Goal: Task Accomplishment & Management: Use online tool/utility

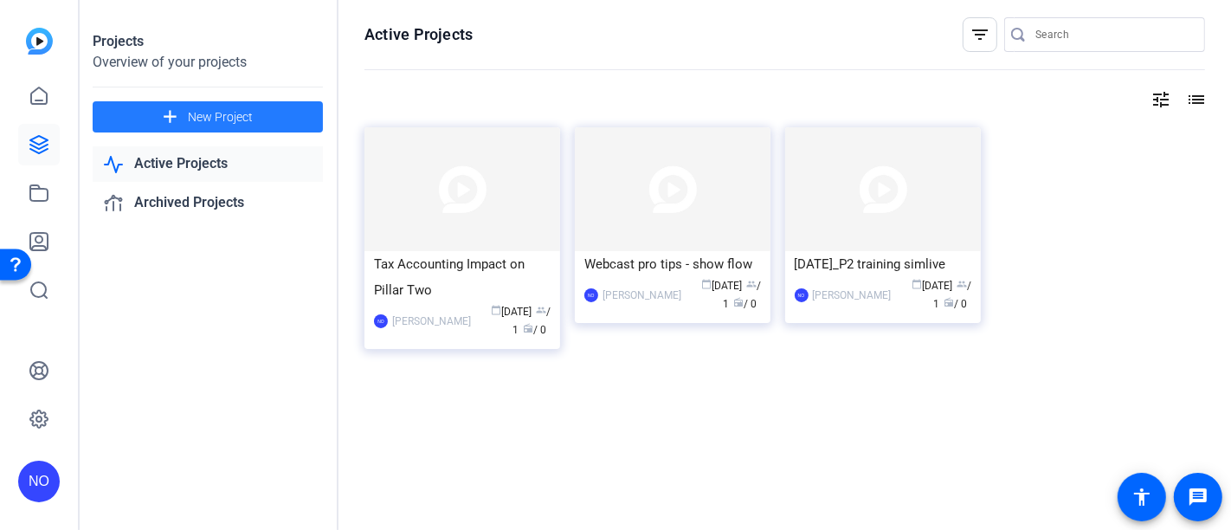
click at [249, 111] on span "New Project" at bounding box center [220, 117] width 65 height 18
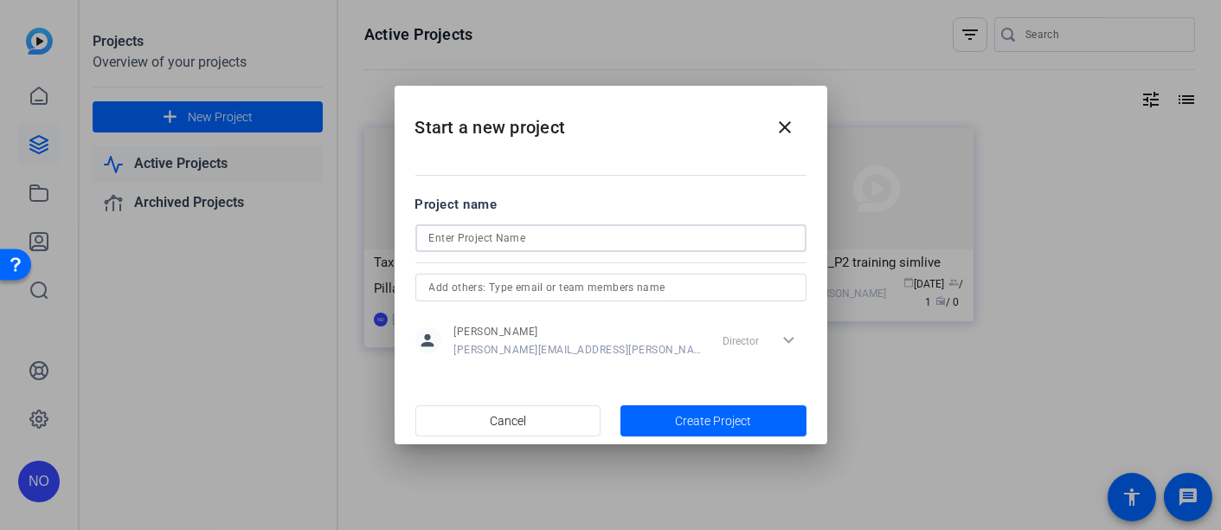
click at [466, 235] on input at bounding box center [610, 238] width 363 height 21
paste input "Pre-Issuance Review Engagement Team Briefing Video"
type input "Pre-Issuance Review Engagement Team Briefing Video"
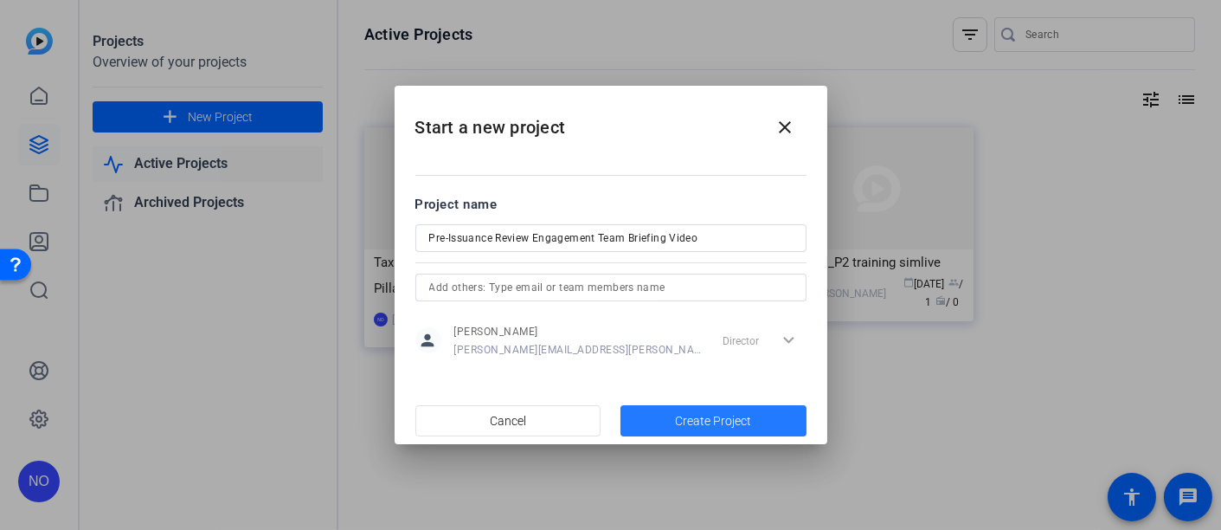
click at [667, 404] on span "button" at bounding box center [713, 421] width 186 height 42
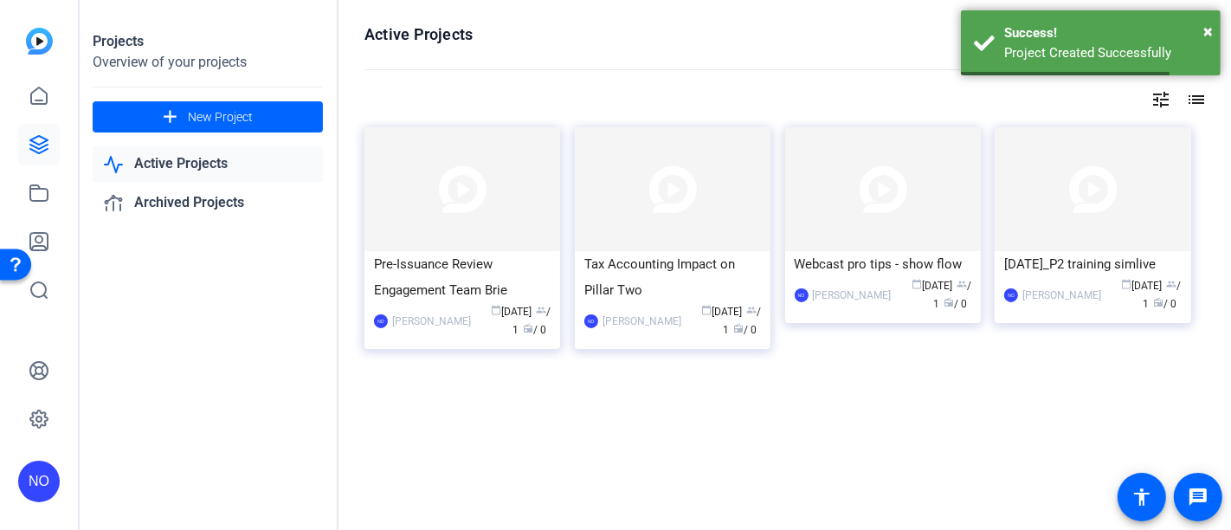
click at [667, 404] on div at bounding box center [784, 406] width 840 height 35
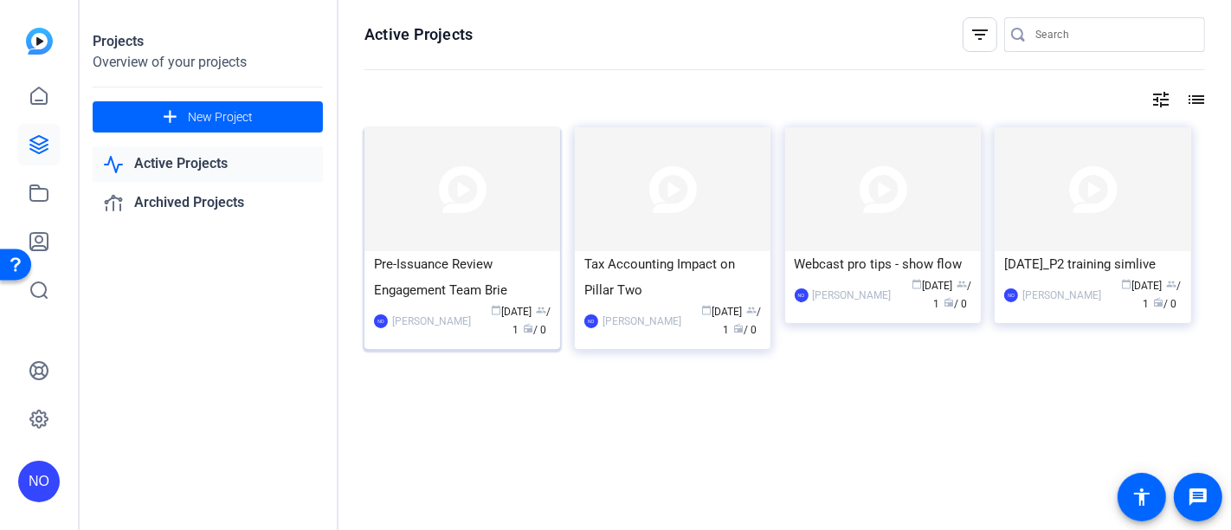
click at [466, 224] on img at bounding box center [462, 189] width 196 height 124
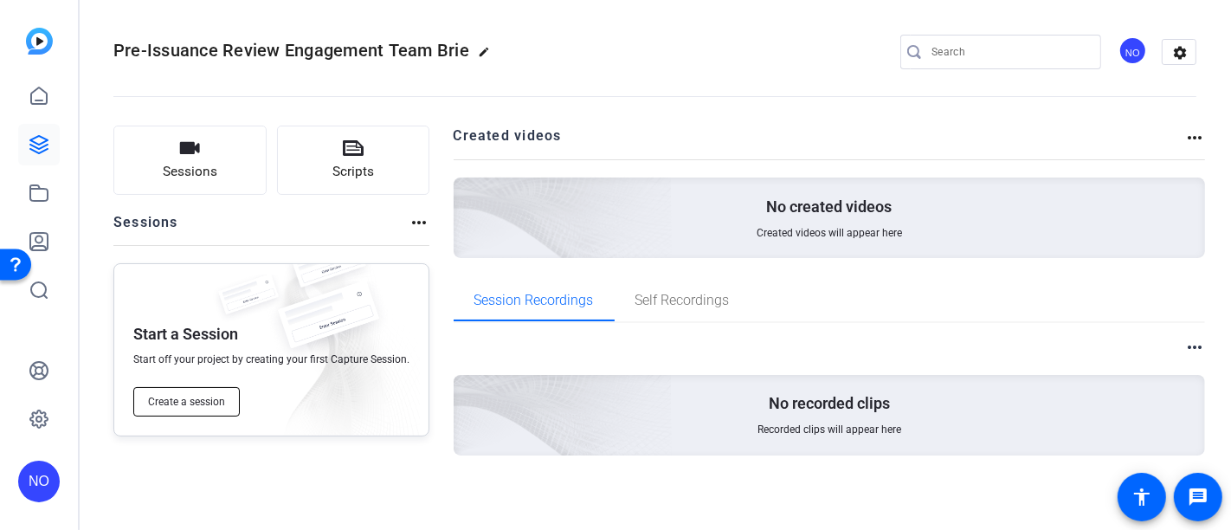
click at [209, 398] on span "Create a session" at bounding box center [186, 402] width 77 height 14
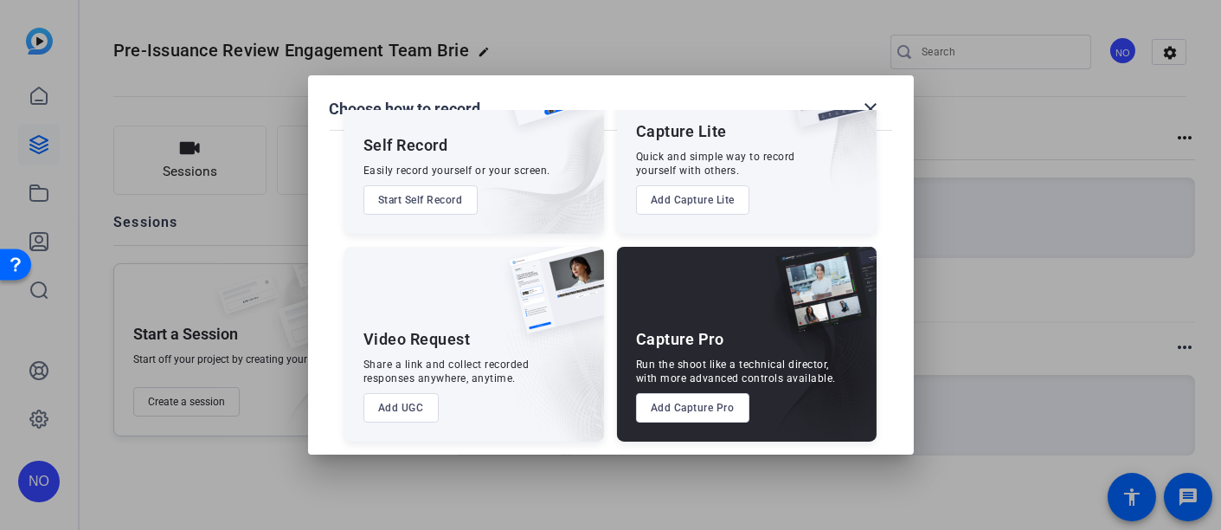
scroll to position [109, 0]
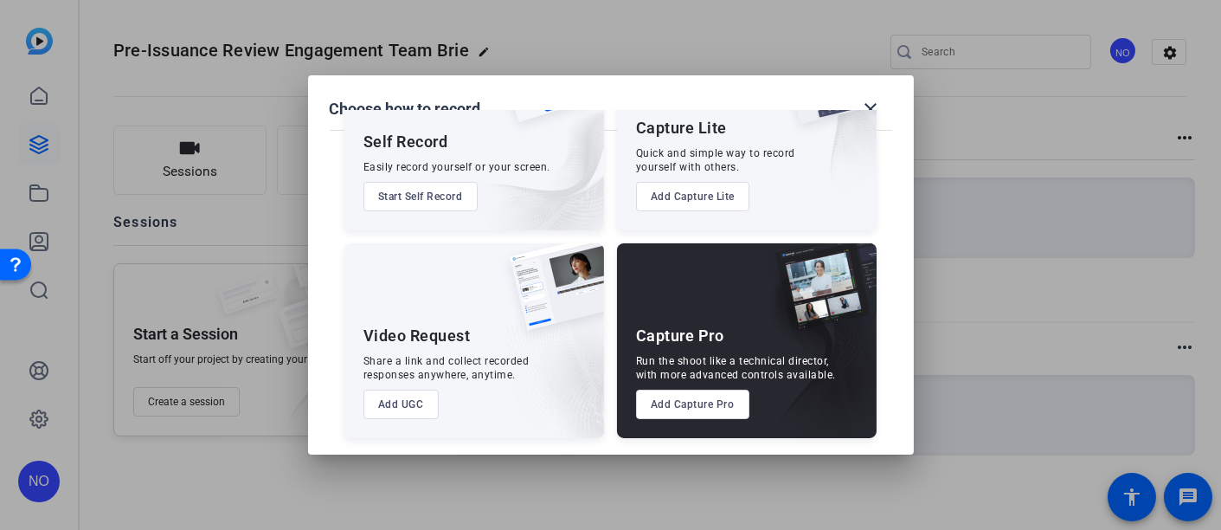
click at [685, 400] on button "Add Capture Pro" at bounding box center [692, 403] width 113 height 29
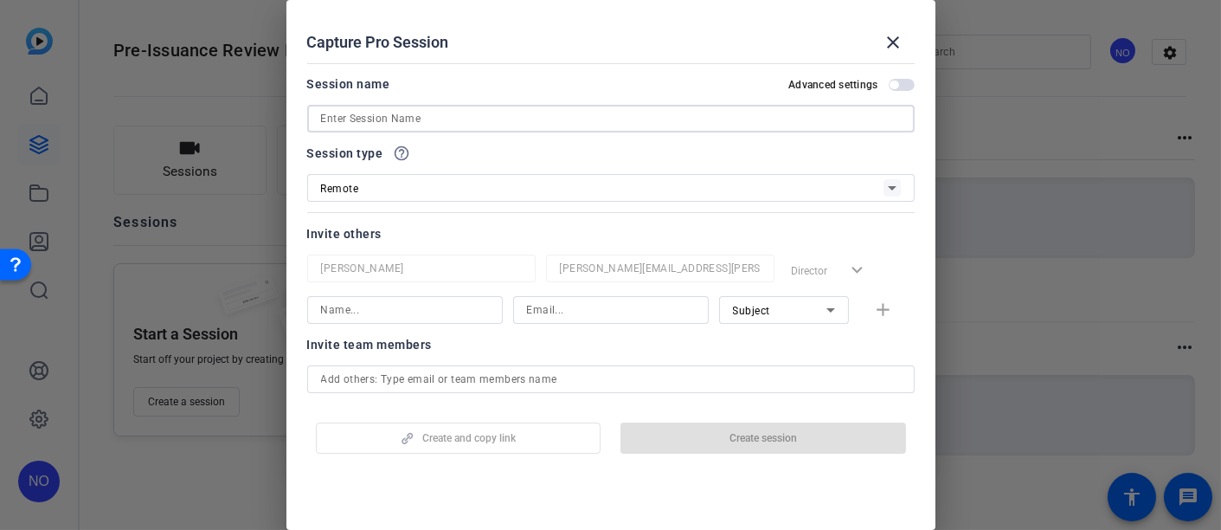
click at [389, 117] on input at bounding box center [611, 118] width 580 height 21
paste input "Pre-Issuance Review Engagement Team Briefing Video"
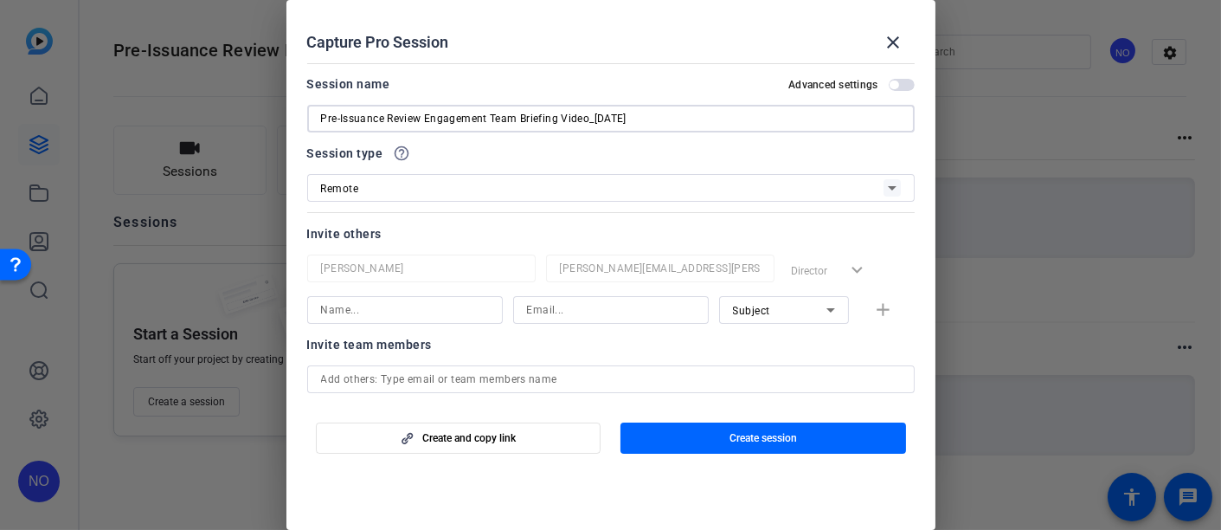
type input "Pre-Issuance Review Engagement Team Briefing Video_[DATE]"
click at [389, 183] on div "Remote" at bounding box center [602, 188] width 562 height 22
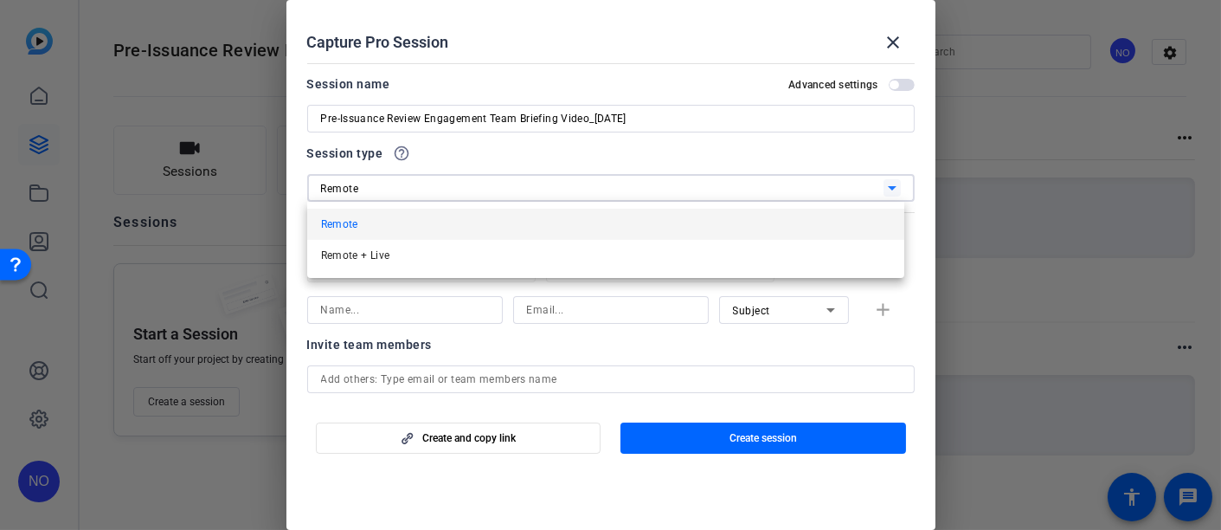
click at [406, 150] on div at bounding box center [610, 265] width 1221 height 530
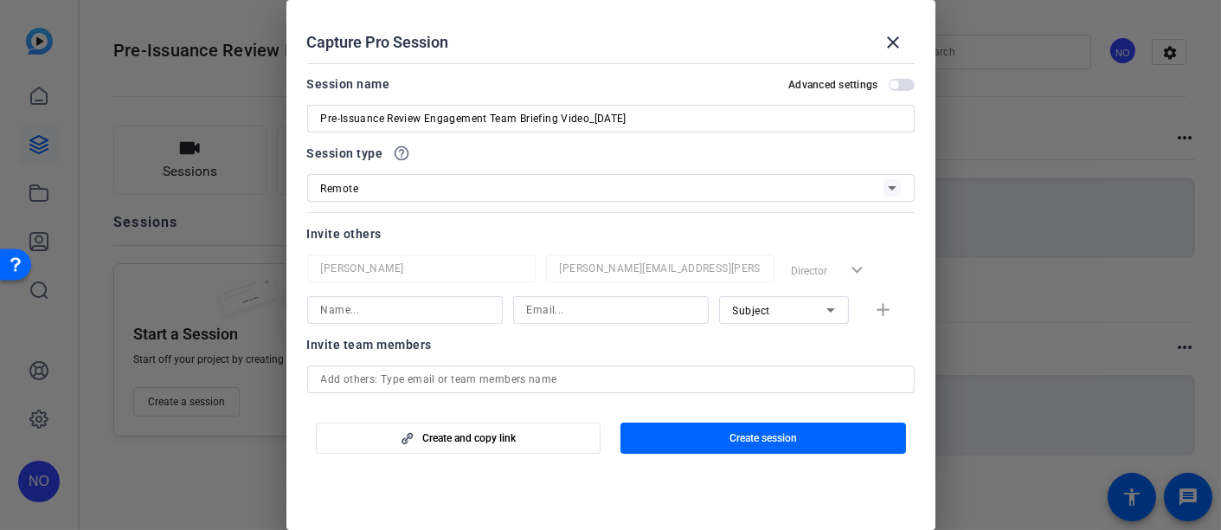
click at [403, 152] on mat-icon "help_outline" at bounding box center [402, 153] width 17 height 17
click at [398, 153] on mat-icon "help_outline" at bounding box center [402, 153] width 17 height 17
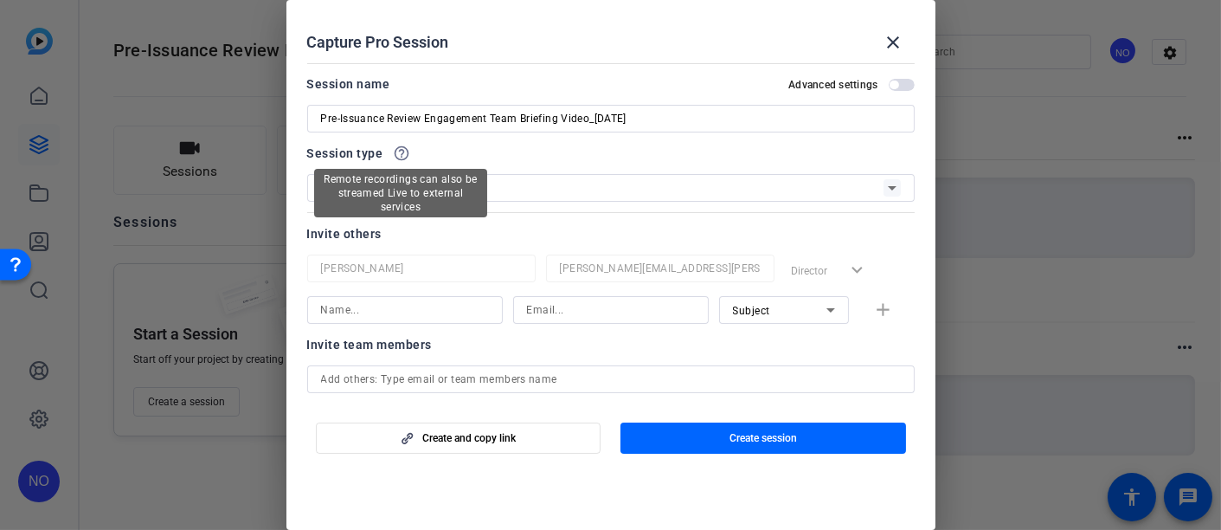
click at [398, 153] on mat-icon "help_outline" at bounding box center [402, 153] width 17 height 17
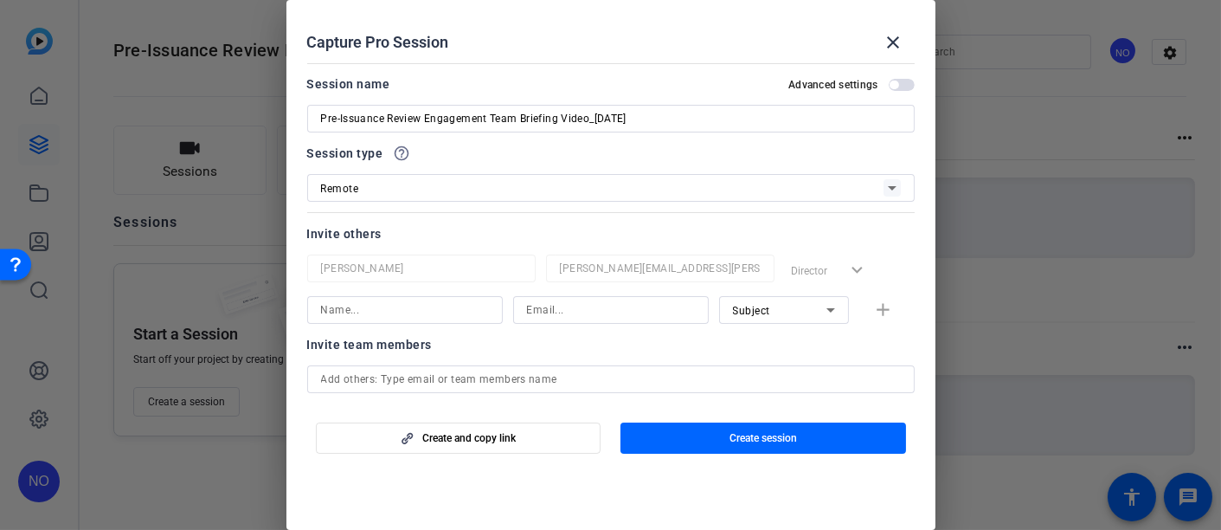
click at [398, 153] on mat-icon "help_outline" at bounding box center [402, 153] width 17 height 17
click at [431, 148] on div at bounding box center [610, 141] width 607 height 19
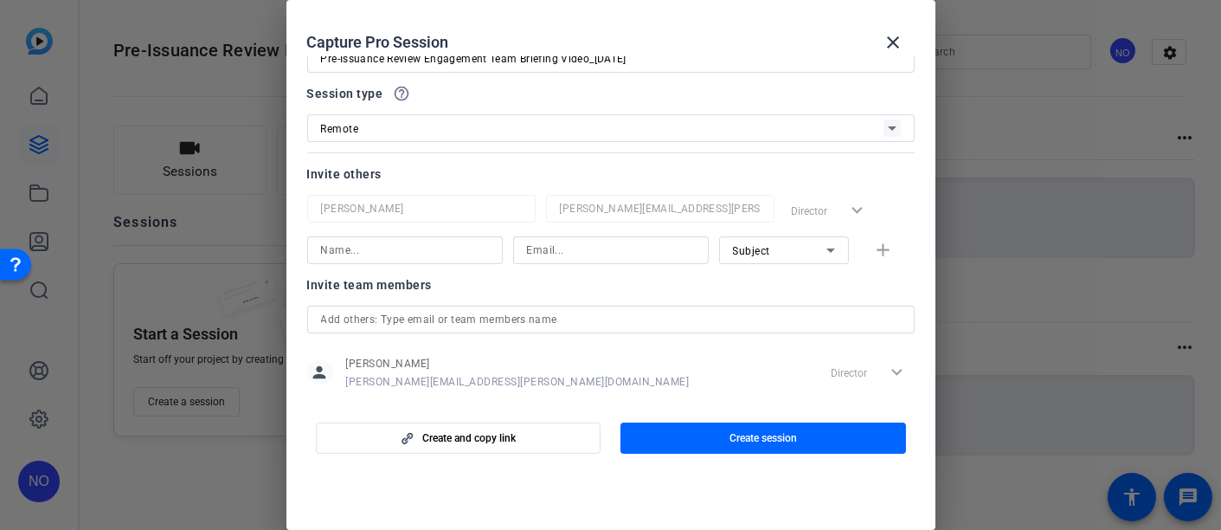
scroll to position [88, 0]
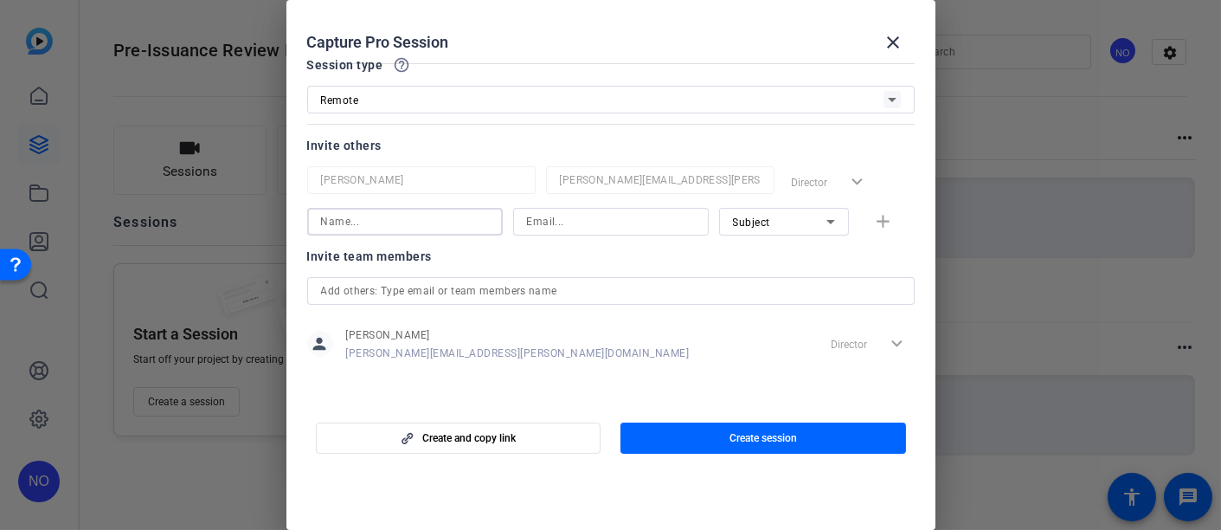
click at [402, 215] on input at bounding box center [405, 221] width 168 height 21
click at [834, 220] on div "Subject" at bounding box center [784, 222] width 130 height 28
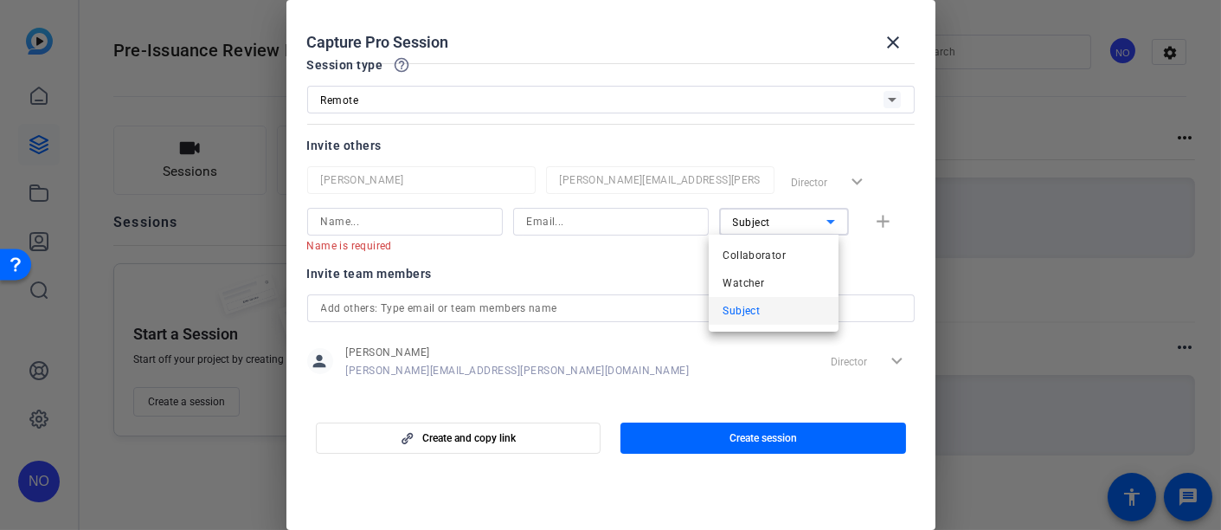
click at [630, 243] on div at bounding box center [610, 265] width 1221 height 530
click at [515, 162] on div "Invite others [PERSON_NAME] [PERSON_NAME][EMAIL_ADDRESS][PERSON_NAME][DOMAIN_NA…" at bounding box center [610, 194] width 607 height 118
click at [462, 145] on div "Invite others" at bounding box center [610, 145] width 607 height 21
click at [891, 35] on mat-icon "close" at bounding box center [894, 42] width 21 height 21
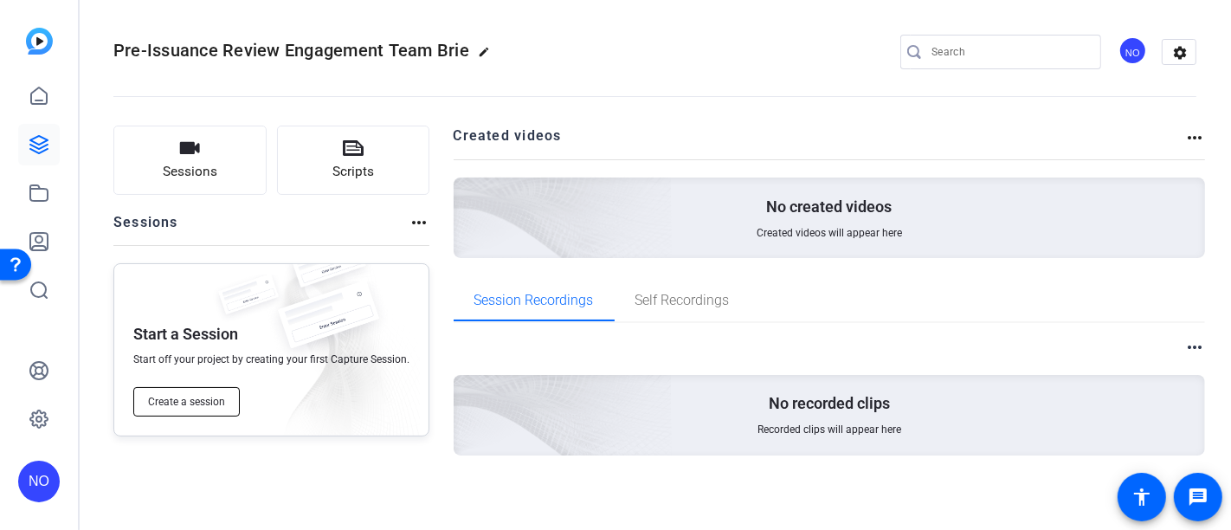
click at [197, 401] on span "Create a session" at bounding box center [186, 402] width 77 height 14
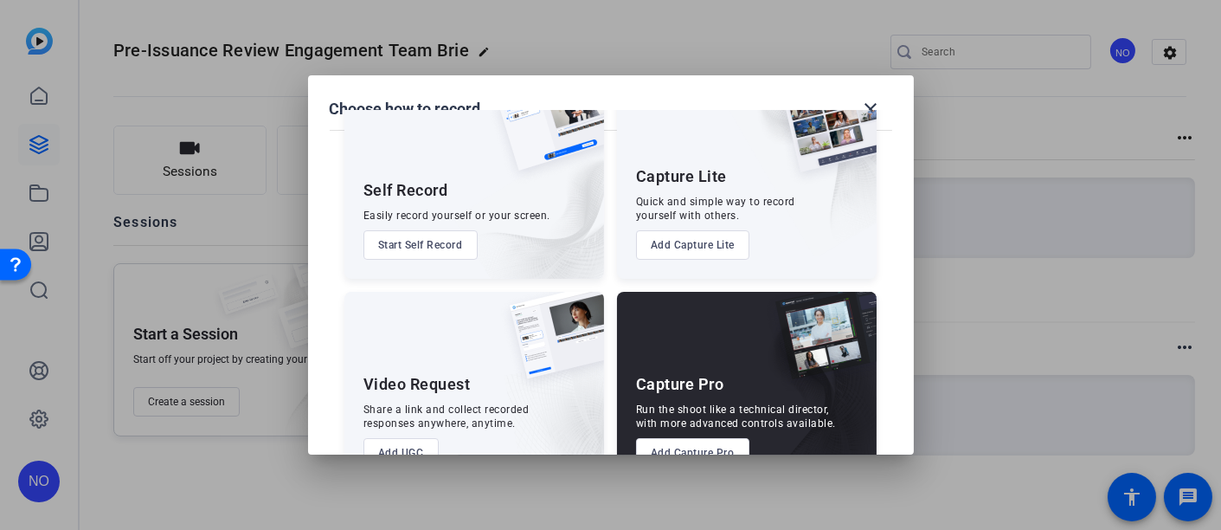
scroll to position [109, 0]
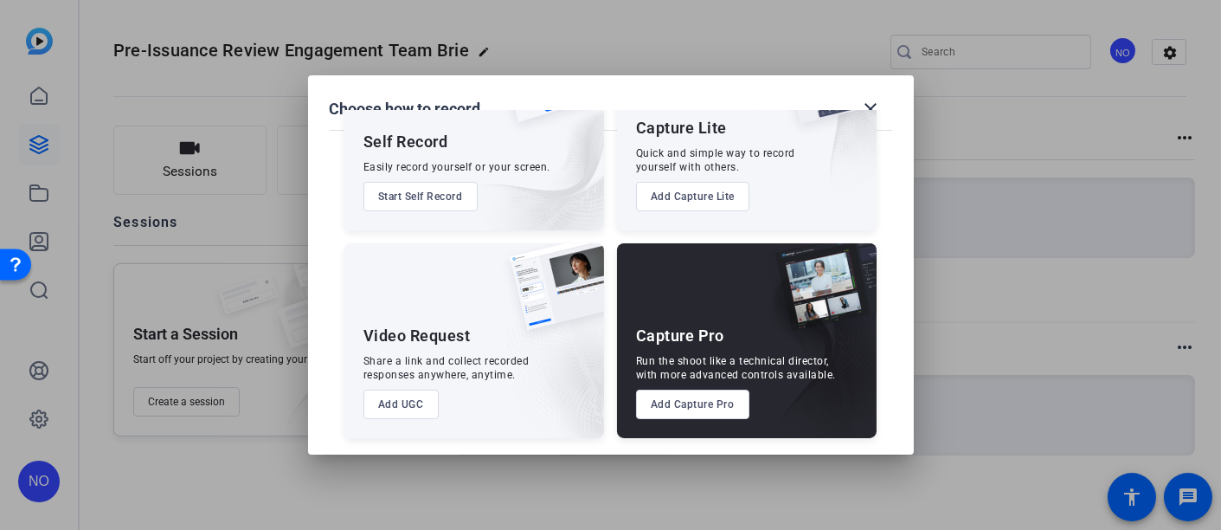
click at [691, 399] on button "Add Capture Pro" at bounding box center [692, 403] width 113 height 29
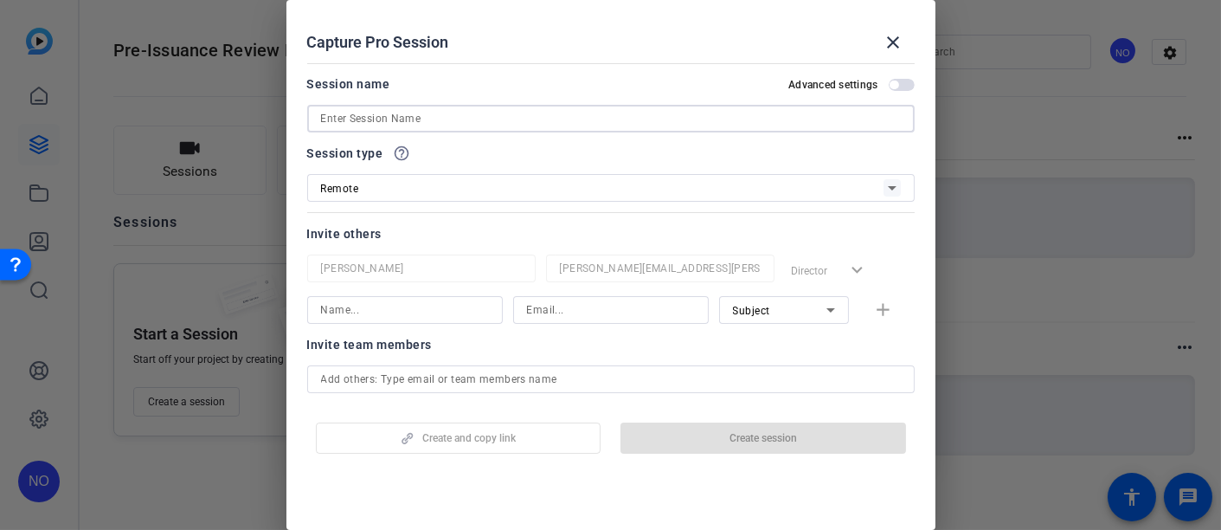
click at [402, 116] on input at bounding box center [611, 118] width 580 height 21
paste input "Pre-Issuance Review Engagement Team Briefing Video"
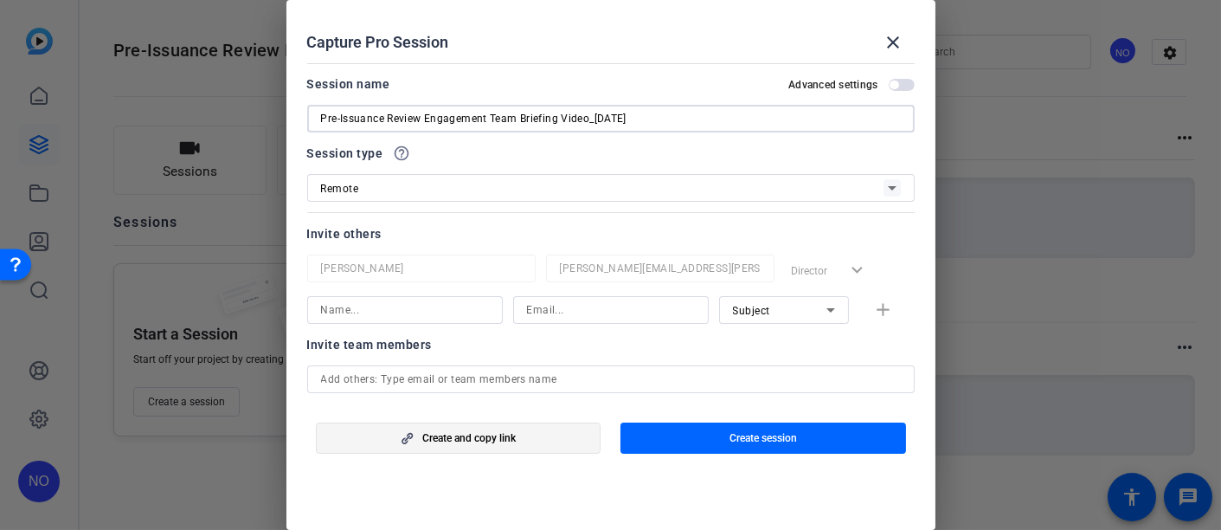
type input "Pre-Issuance Review Engagement Team Briefing Video_[DATE]"
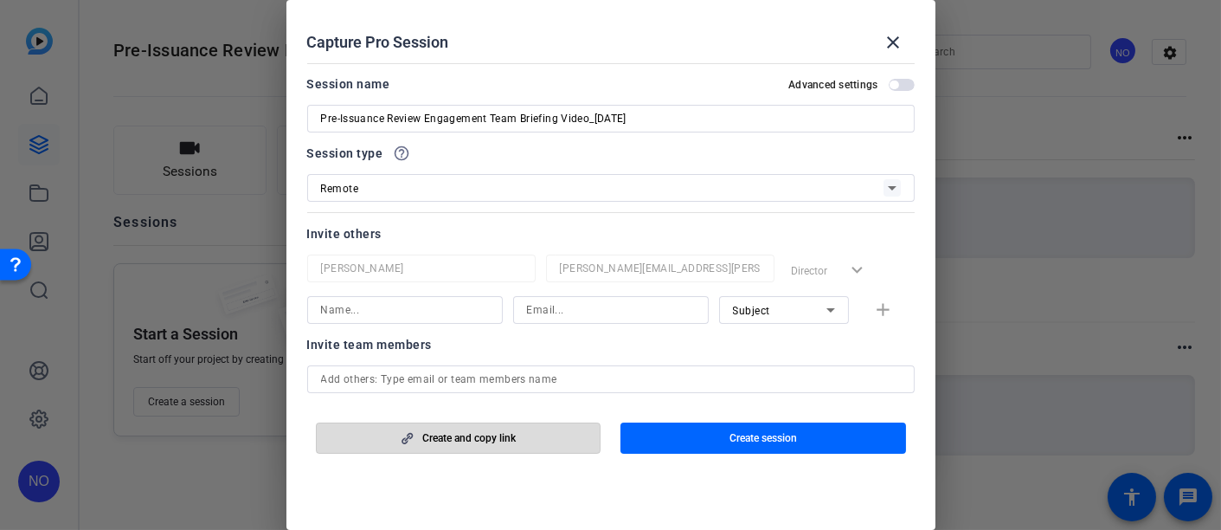
click at [459, 435] on span "Create and copy link" at bounding box center [468, 438] width 93 height 14
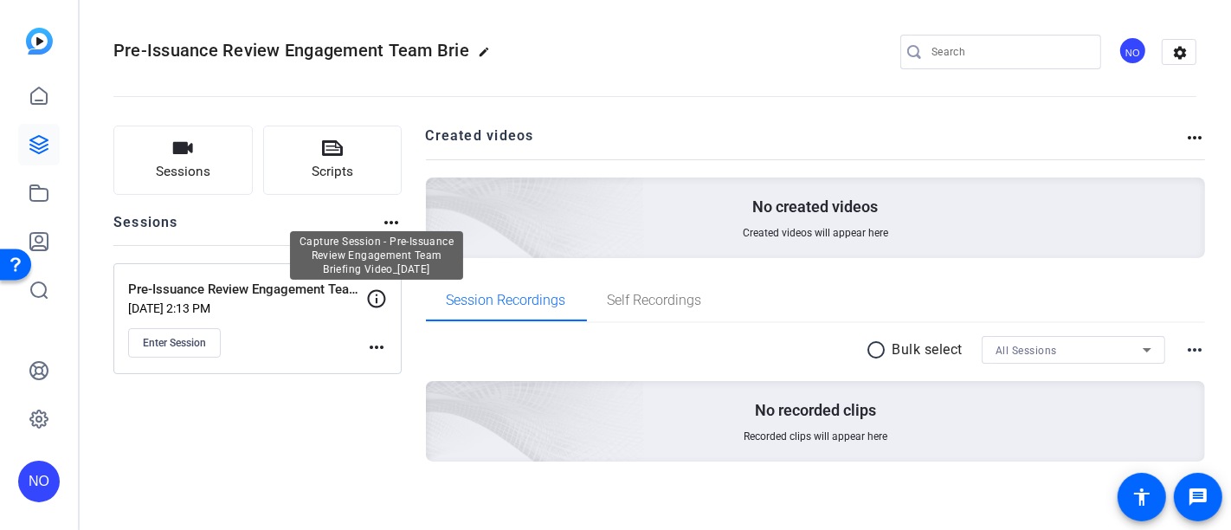
click at [381, 292] on icon at bounding box center [376, 298] width 21 height 21
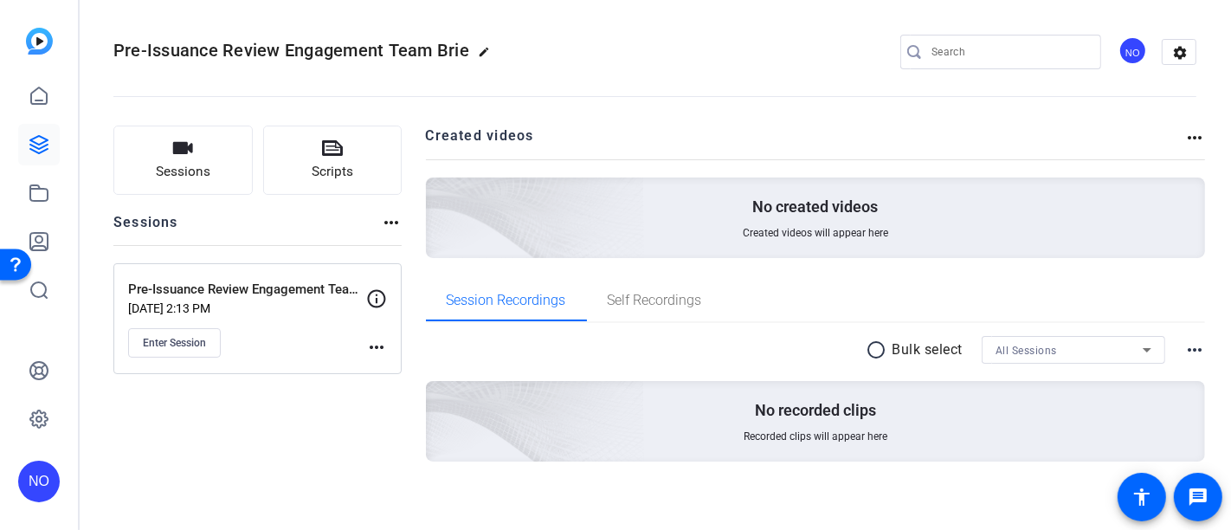
click at [378, 298] on icon at bounding box center [376, 298] width 21 height 21
click at [378, 347] on mat-icon "more_horiz" at bounding box center [376, 347] width 21 height 21
click at [393, 368] on span "Edit Session" at bounding box center [419, 371] width 79 height 21
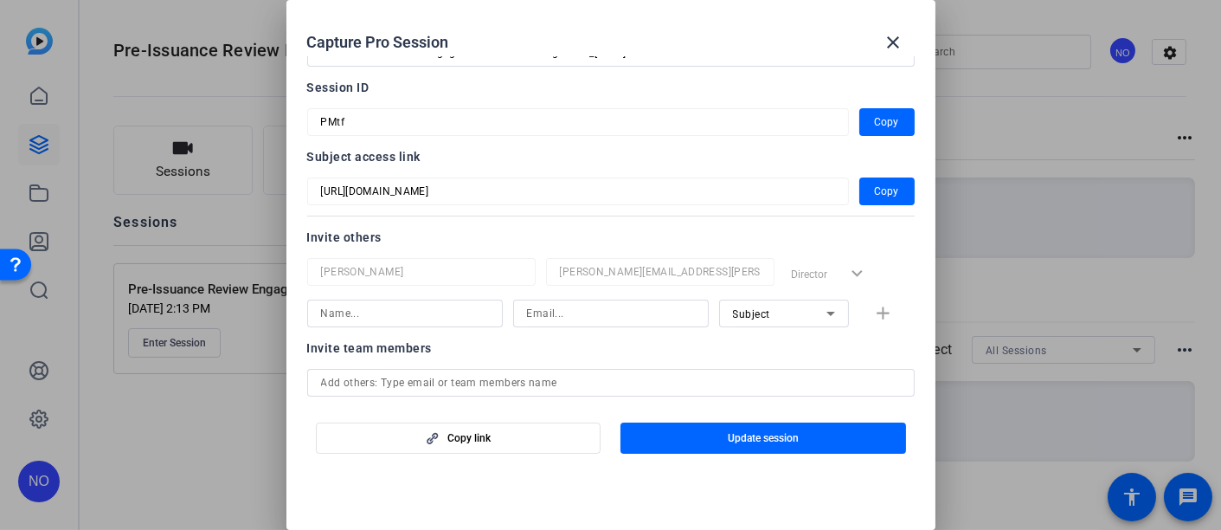
scroll to position [0, 0]
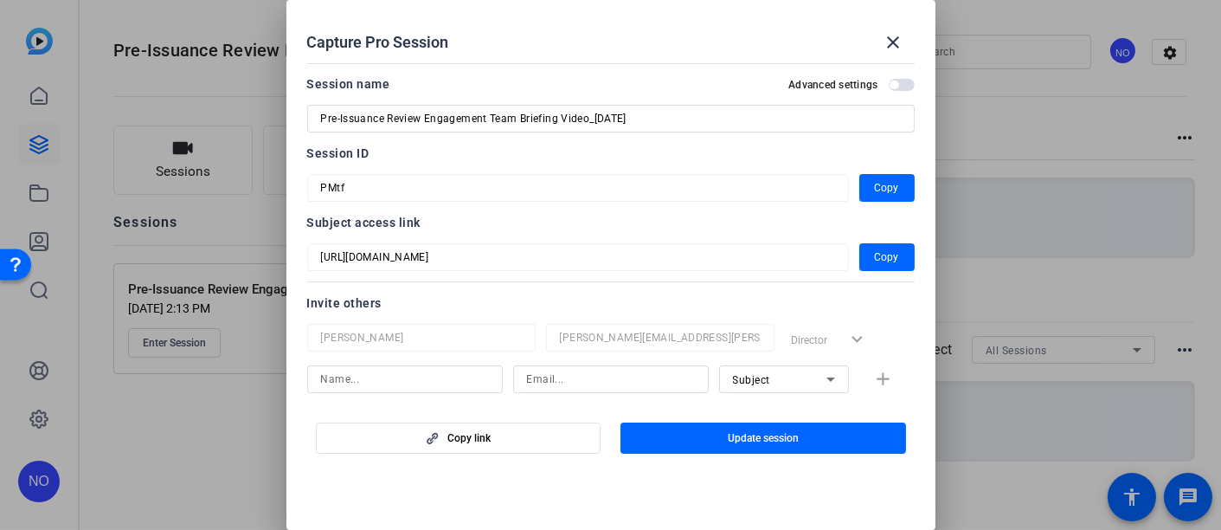
click at [890, 87] on span "button" at bounding box center [894, 84] width 9 height 9
click at [889, 87] on span "button" at bounding box center [902, 85] width 26 height 12
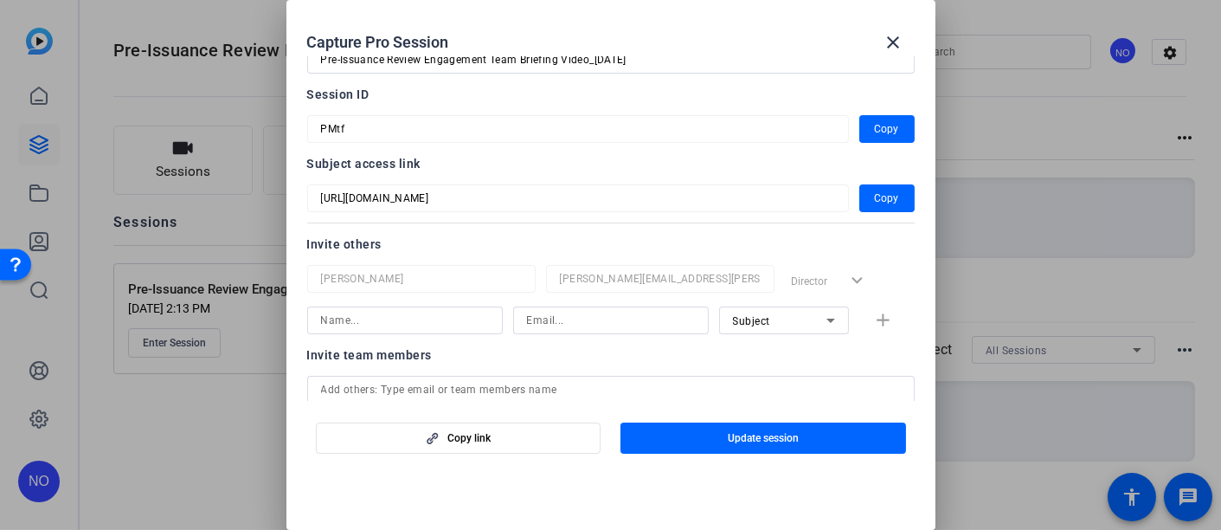
scroll to position [157, 0]
